Goal: Information Seeking & Learning: Check status

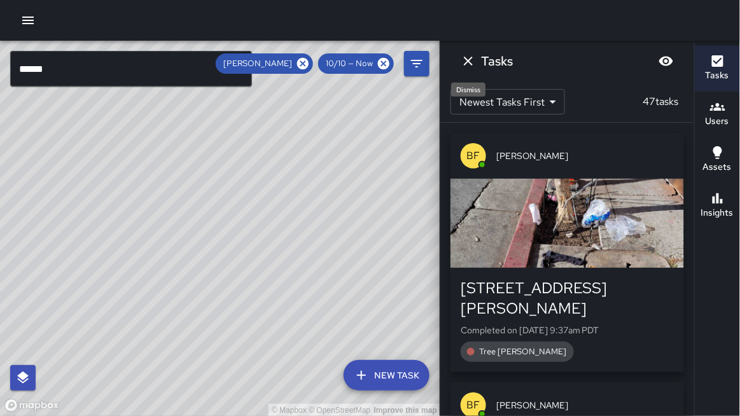
click at [472, 62] on icon "Dismiss" at bounding box center [468, 60] width 15 height 15
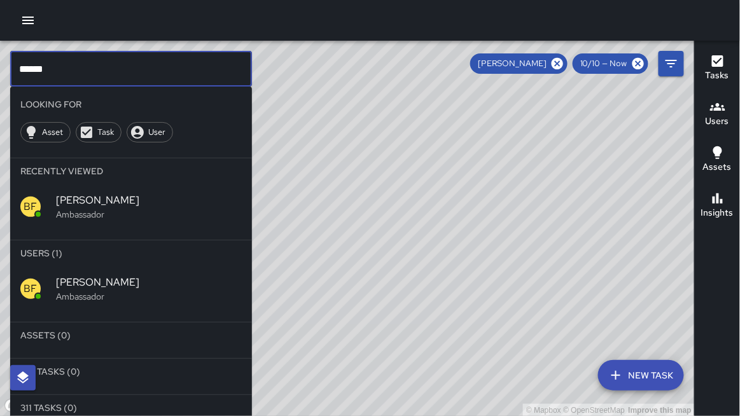
drag, startPoint x: 52, startPoint y: 72, endPoint x: 0, endPoint y: 71, distance: 52.2
click at [0, 71] on div "© Mapbox © OpenStreetMap Improve this map ****** ​ Looking For Asset Task User …" at bounding box center [347, 229] width 695 height 376
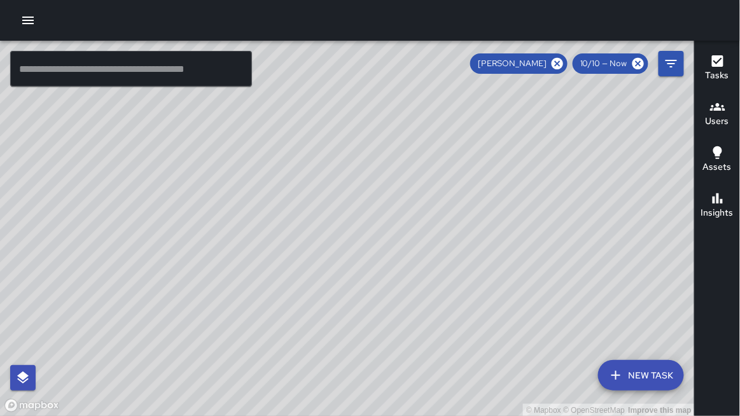
click at [162, 162] on div "© Mapbox © OpenStreetMap Improve this map" at bounding box center [347, 229] width 695 height 376
click at [555, 60] on icon at bounding box center [557, 63] width 11 height 11
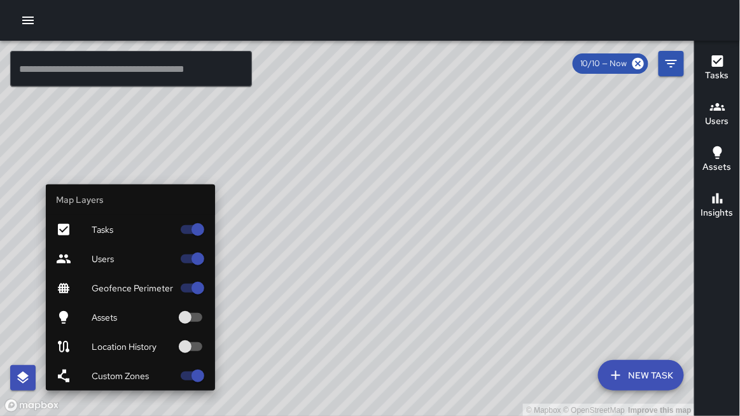
click at [20, 378] on icon "button" at bounding box center [22, 378] width 11 height 12
click at [119, 261] on span "Users" at bounding box center [132, 259] width 81 height 13
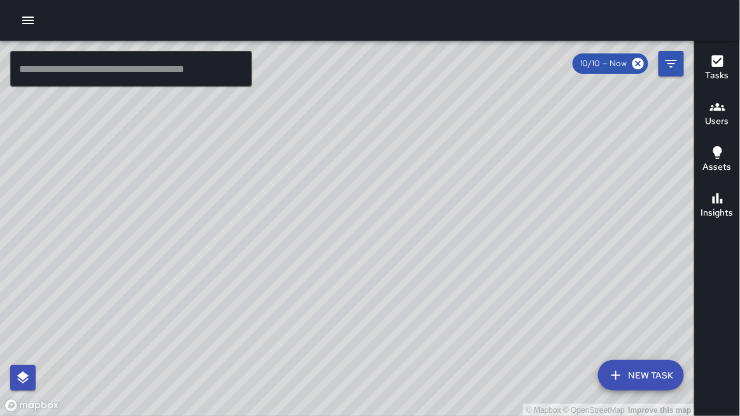
click at [19, 23] on button "button" at bounding box center [27, 20] width 25 height 25
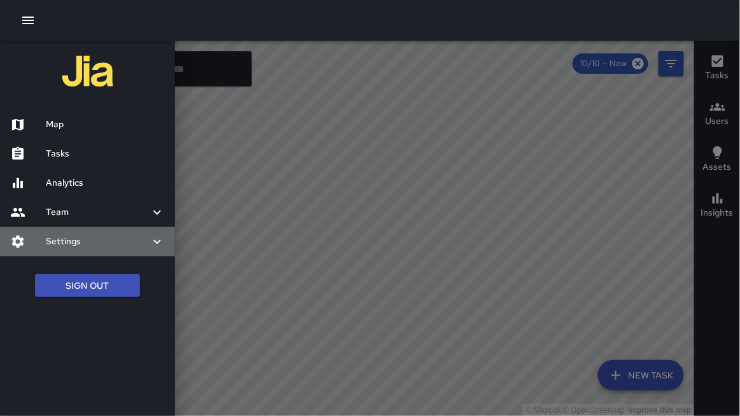
click at [67, 240] on h6 "Settings" at bounding box center [98, 242] width 104 height 14
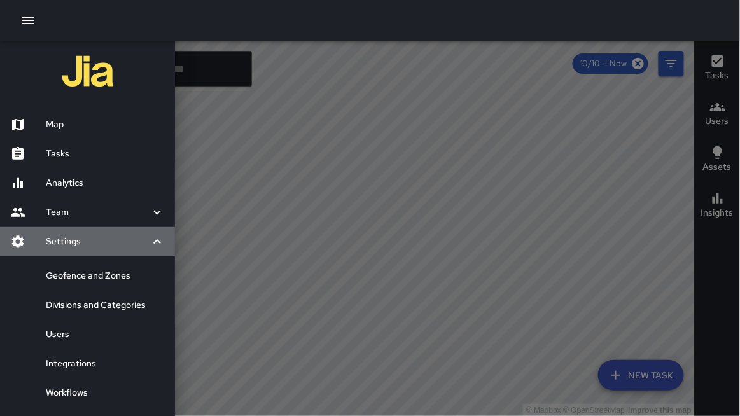
click at [67, 240] on h6 "Settings" at bounding box center [98, 242] width 104 height 14
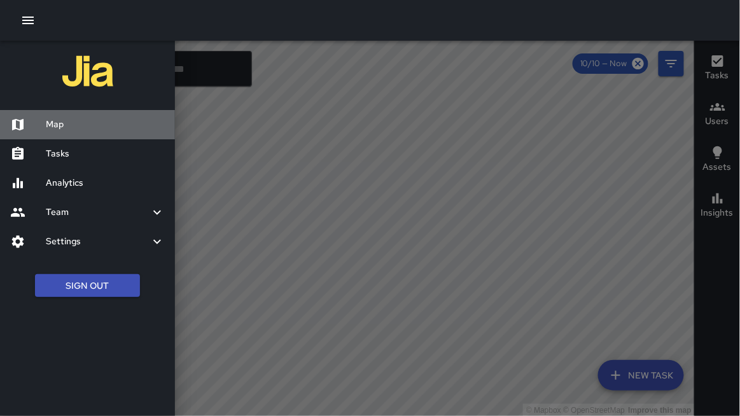
drag, startPoint x: 62, startPoint y: 118, endPoint x: 49, endPoint y: 105, distance: 18.5
click at [60, 118] on h6 "Map" at bounding box center [105, 125] width 119 height 14
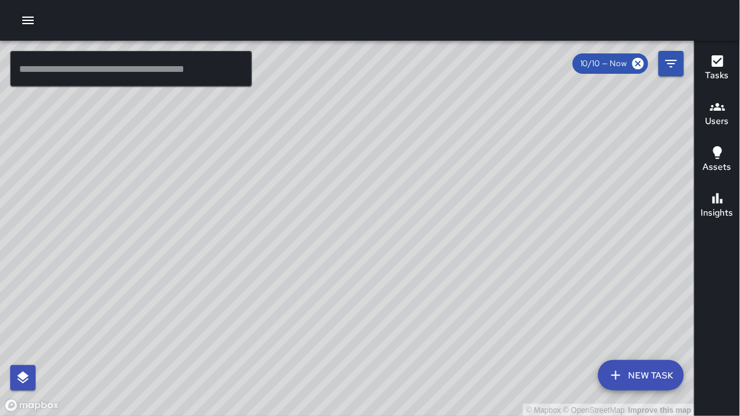
drag, startPoint x: 218, startPoint y: 184, endPoint x: 258, endPoint y: 167, distance: 43.6
click at [278, 176] on div "© Mapbox © OpenStreetMap Improve this map" at bounding box center [347, 229] width 695 height 376
click at [26, 20] on icon "button" at bounding box center [27, 20] width 15 height 15
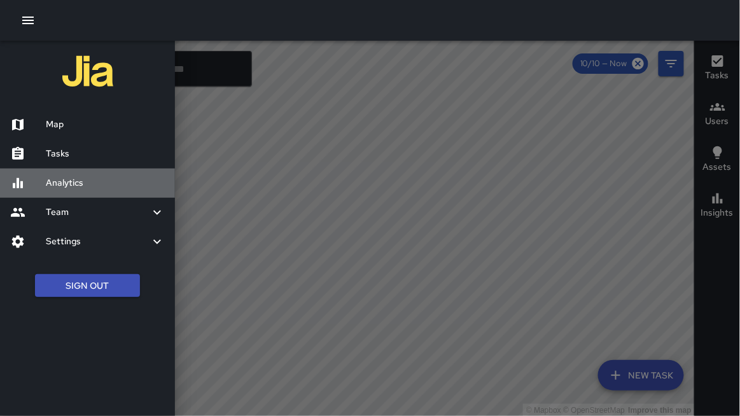
click at [60, 178] on h6 "Analytics" at bounding box center [105, 183] width 119 height 14
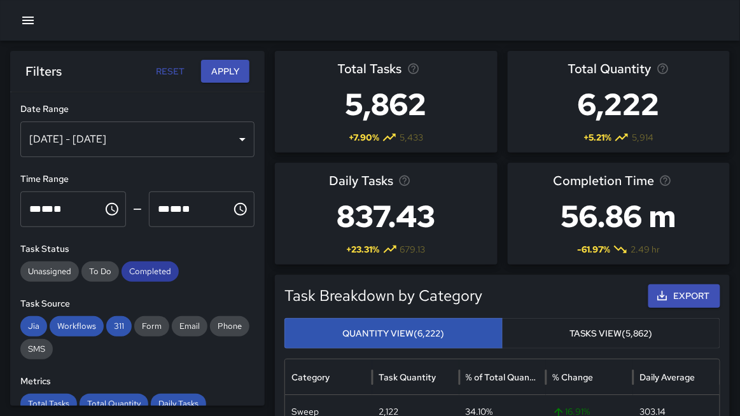
click at [137, 266] on div "Completed" at bounding box center [150, 272] width 57 height 20
click at [120, 322] on span "311" at bounding box center [118, 326] width 25 height 13
drag, startPoint x: 80, startPoint y: 329, endPoint x: 64, endPoint y: 324, distance: 16.5
click at [78, 328] on span "Workflows" at bounding box center [77, 326] width 54 height 13
drag, startPoint x: 32, startPoint y: 323, endPoint x: 53, endPoint y: 346, distance: 31.6
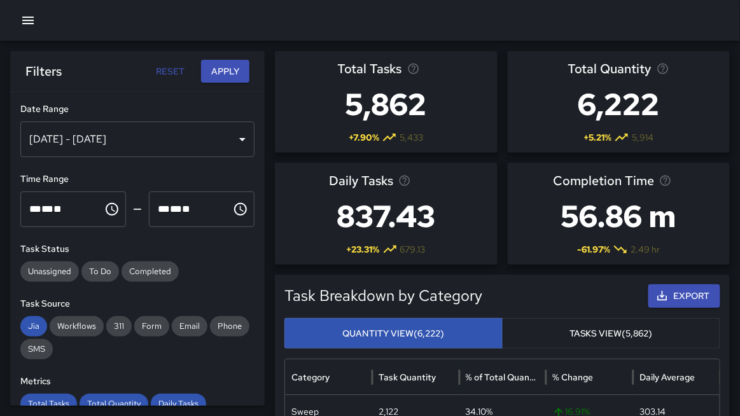
click at [32, 325] on span "Jia" at bounding box center [33, 326] width 27 height 13
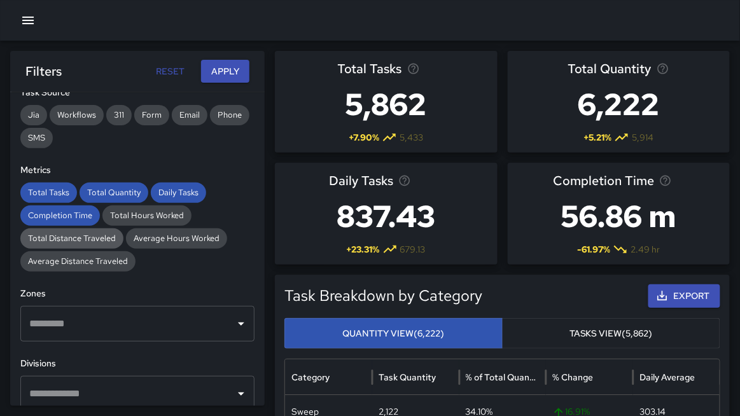
scroll to position [213, 0]
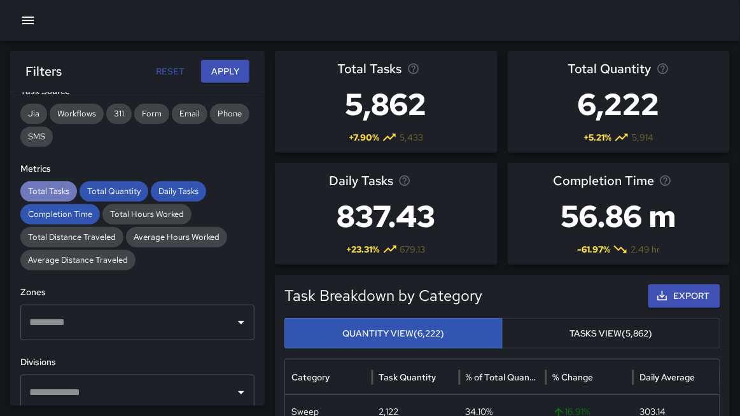
click at [39, 188] on span "Total Tasks" at bounding box center [48, 191] width 57 height 13
drag, startPoint x: 40, startPoint y: 214, endPoint x: 83, endPoint y: 209, distance: 43.0
click at [41, 214] on span "Completion Time" at bounding box center [60, 214] width 80 height 13
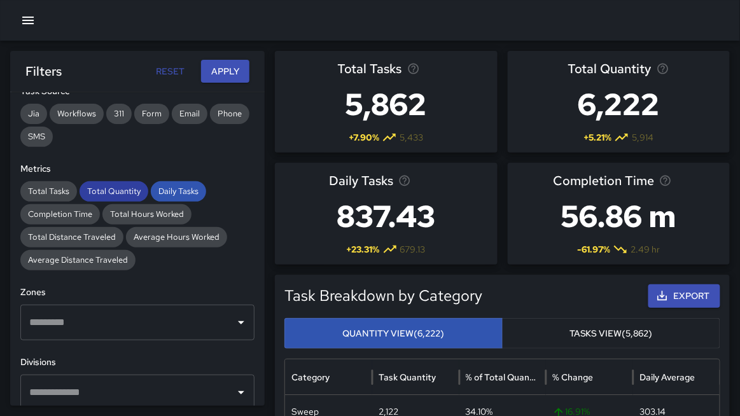
click at [118, 191] on span "Total Quantity" at bounding box center [114, 191] width 69 height 13
click at [168, 190] on span "Daily Tasks" at bounding box center [178, 191] width 55 height 13
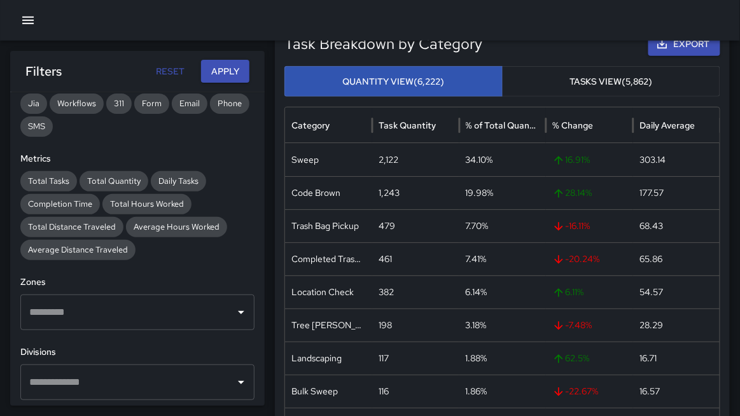
scroll to position [0, 0]
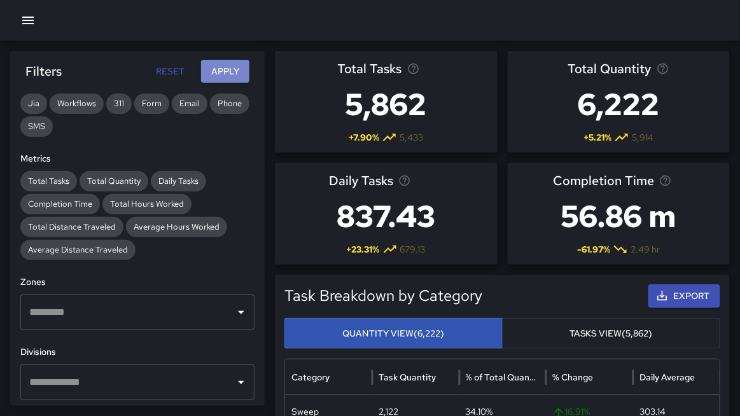
click at [228, 74] on button "Apply" at bounding box center [225, 72] width 48 height 24
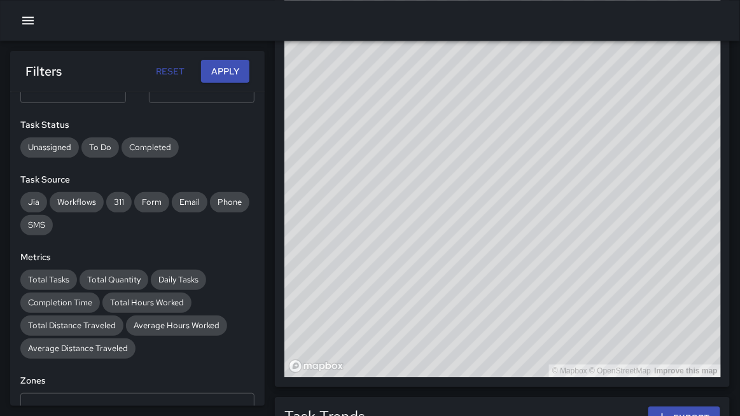
scroll to position [123, 0]
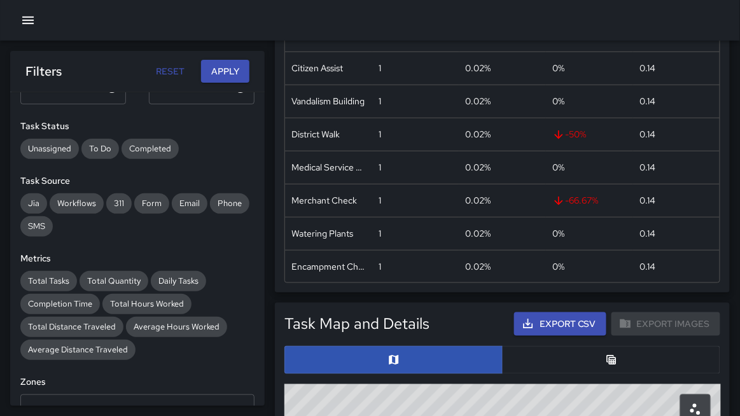
click at [521, 366] on button "button" at bounding box center [611, 360] width 218 height 28
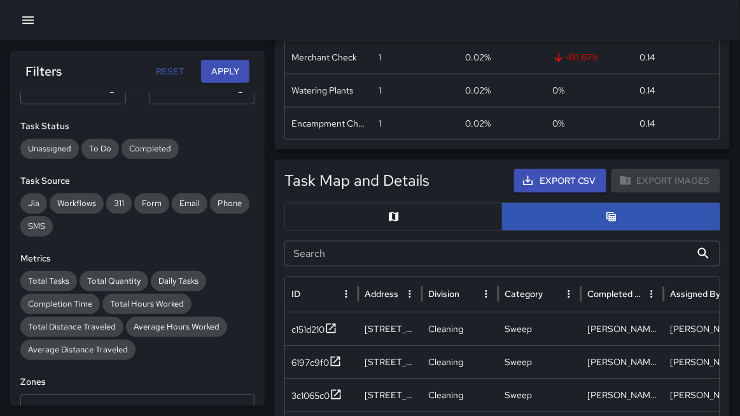
scroll to position [395, 0]
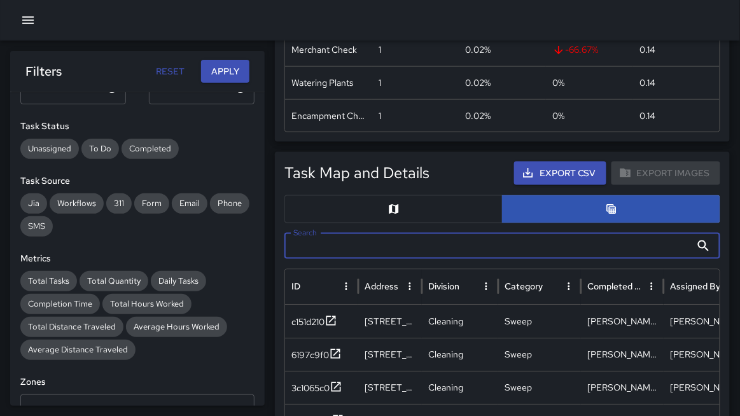
click at [368, 250] on input "Search" at bounding box center [488, 246] width 407 height 25
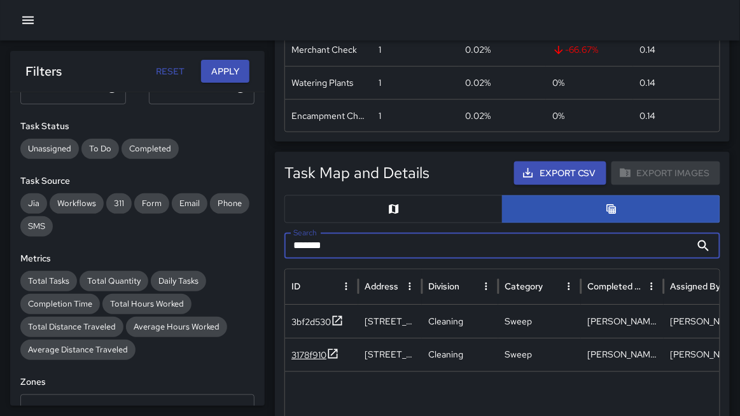
type input "*******"
click at [306, 357] on div "3178f910" at bounding box center [309, 356] width 35 height 13
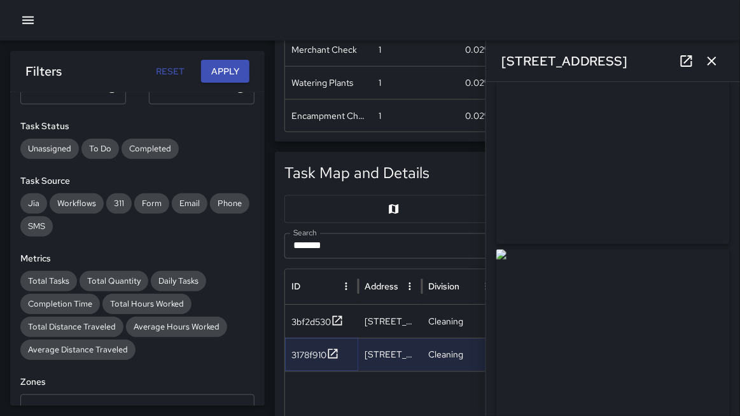
scroll to position [0, 0]
